Goal: Task Accomplishment & Management: Use online tool/utility

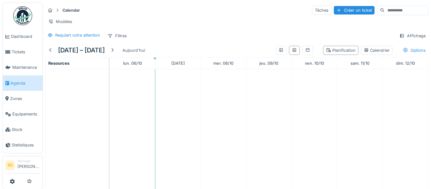
click at [21, 85] on span "Agenda" at bounding box center [25, 83] width 30 height 6
click at [51, 49] on div at bounding box center [50, 50] width 5 height 6
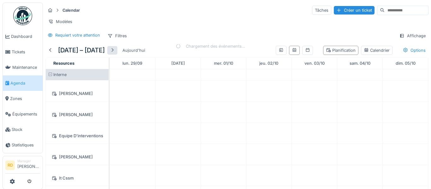
click at [115, 49] on div at bounding box center [112, 50] width 5 height 6
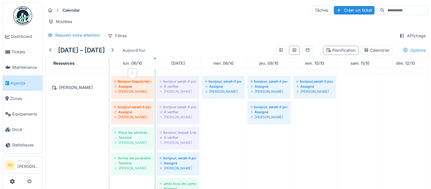
scroll to position [192, 0]
click at [52, 48] on div at bounding box center [50, 50] width 5 height 6
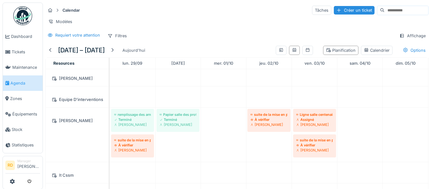
scroll to position [0, 0]
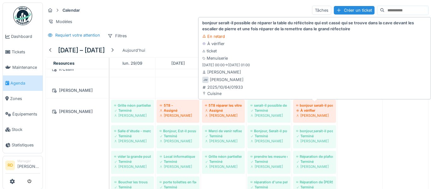
click at [307, 112] on div "À vérifier" at bounding box center [315, 110] width 37 height 5
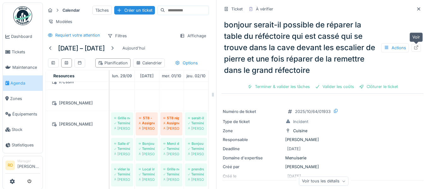
click at [416, 48] on icon at bounding box center [416, 47] width 5 height 4
click at [419, 10] on icon at bounding box center [419, 9] width 5 height 4
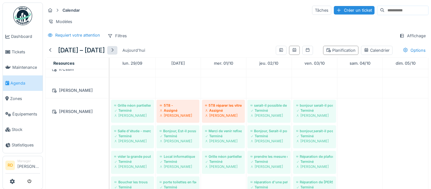
click at [117, 48] on div at bounding box center [112, 50] width 10 height 9
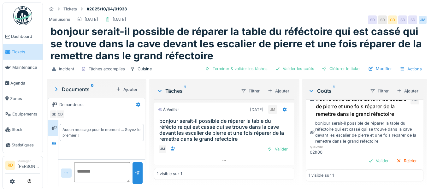
scroll to position [38, 0]
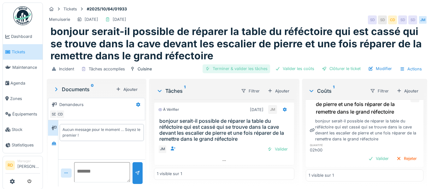
click at [252, 68] on div "Terminer & valider les tâches" at bounding box center [237, 68] width 68 height 9
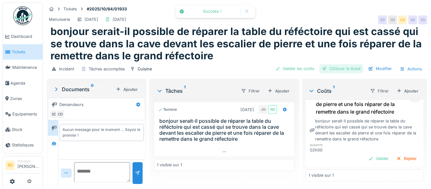
click at [354, 69] on div "Clôturer le ticket" at bounding box center [342, 68] width 44 height 9
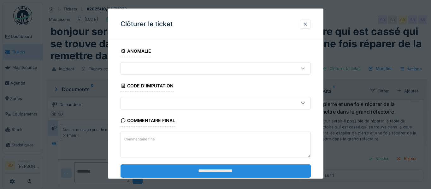
click at [247, 171] on input "**********" at bounding box center [216, 170] width 190 height 13
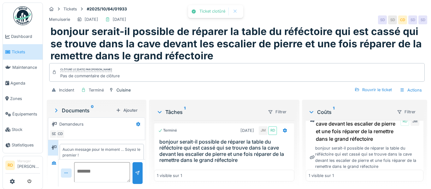
scroll to position [40, 0]
